Goal: Navigation & Orientation: Find specific page/section

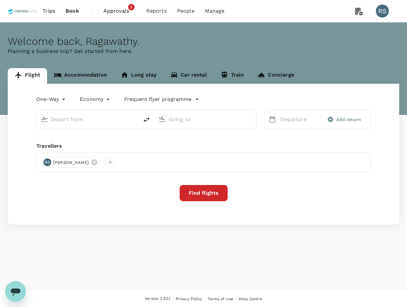
click at [110, 10] on span "Approvals" at bounding box center [119, 11] width 32 height 8
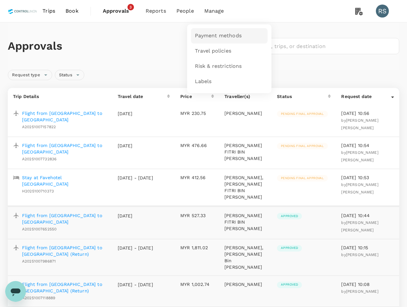
click at [229, 37] on span "Payment methods" at bounding box center [218, 35] width 47 height 7
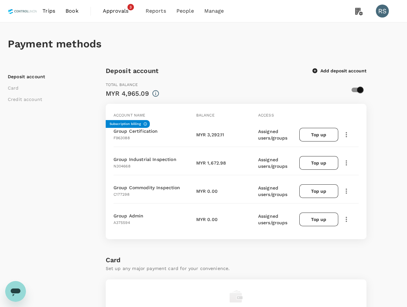
click at [118, 11] on span "Approvals" at bounding box center [119, 11] width 32 height 8
